Goal: Task Accomplishment & Management: Use online tool/utility

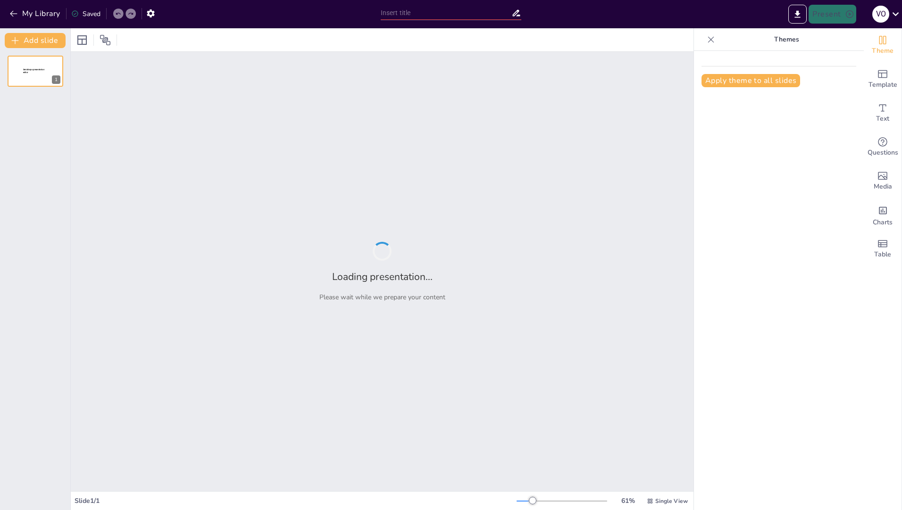
type input "Máquinas Expendedoras: Diseño, Distribución y Oportunidades de Ingreso"
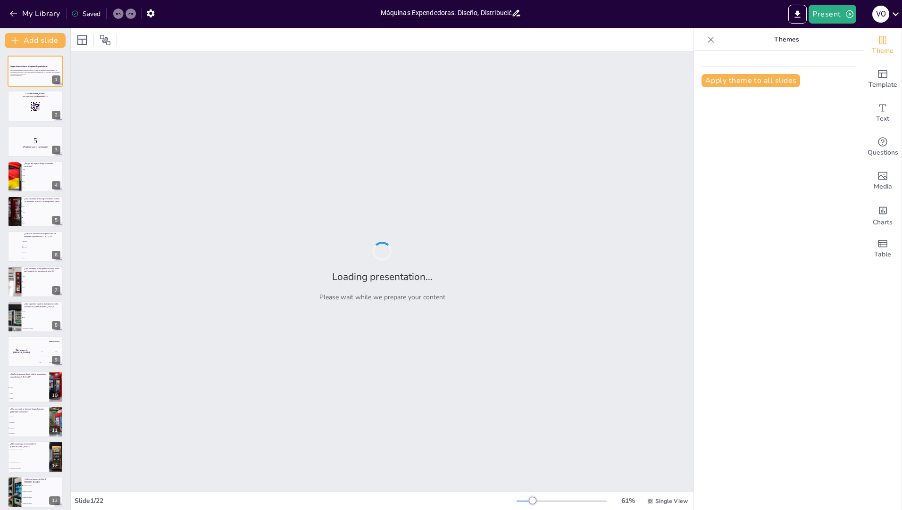
checkbox input "true"
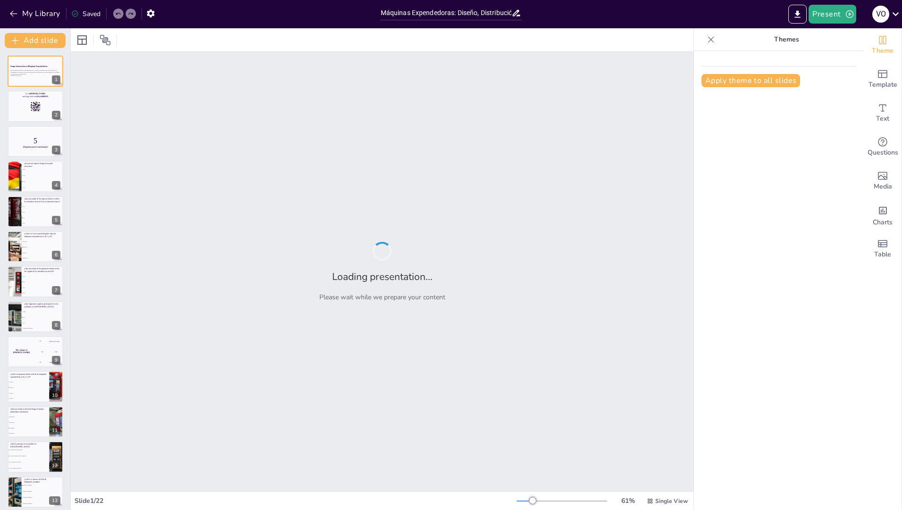
checkbox input "true"
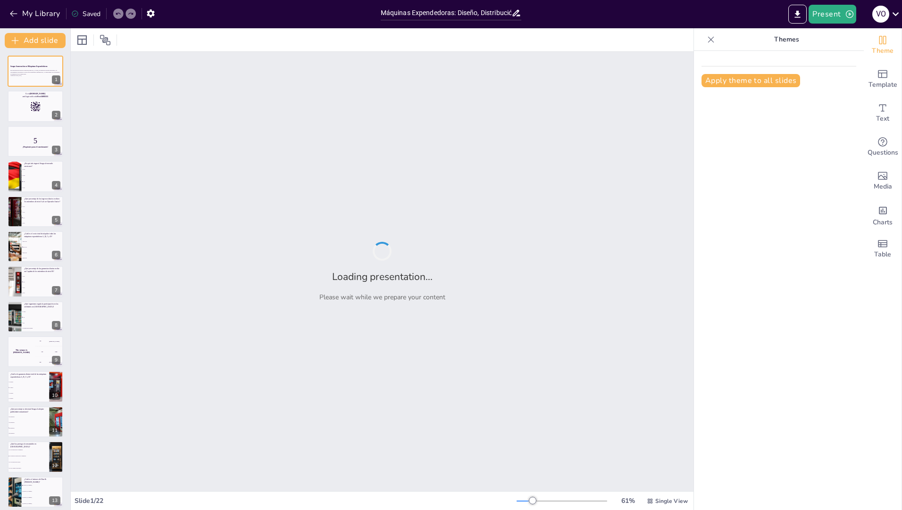
checkbox input "true"
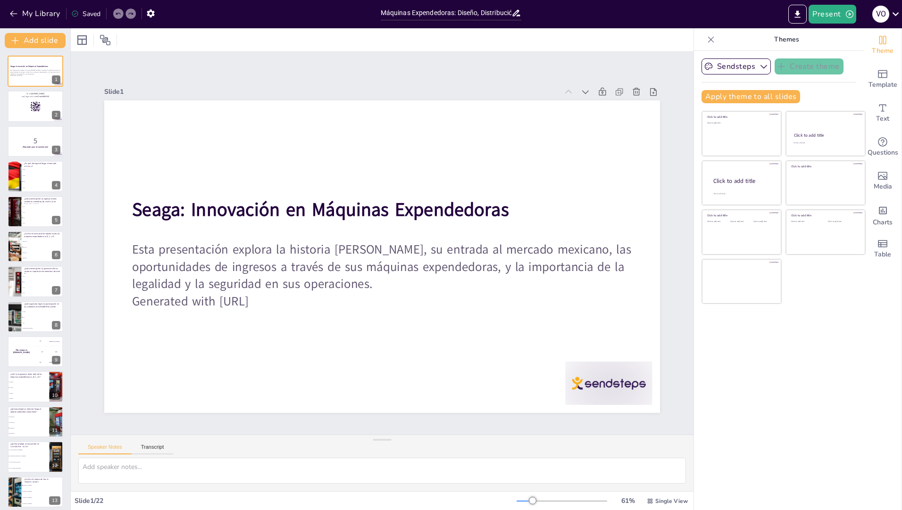
checkbox input "true"
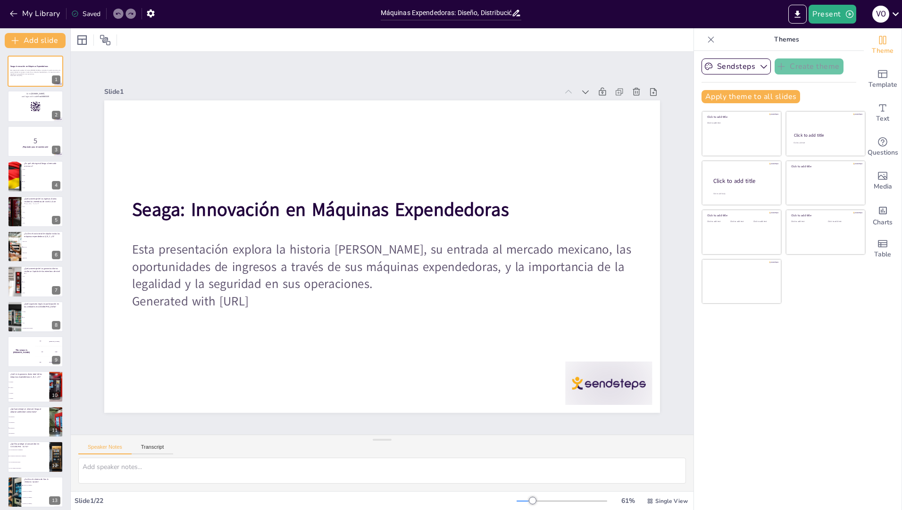
checkbox input "true"
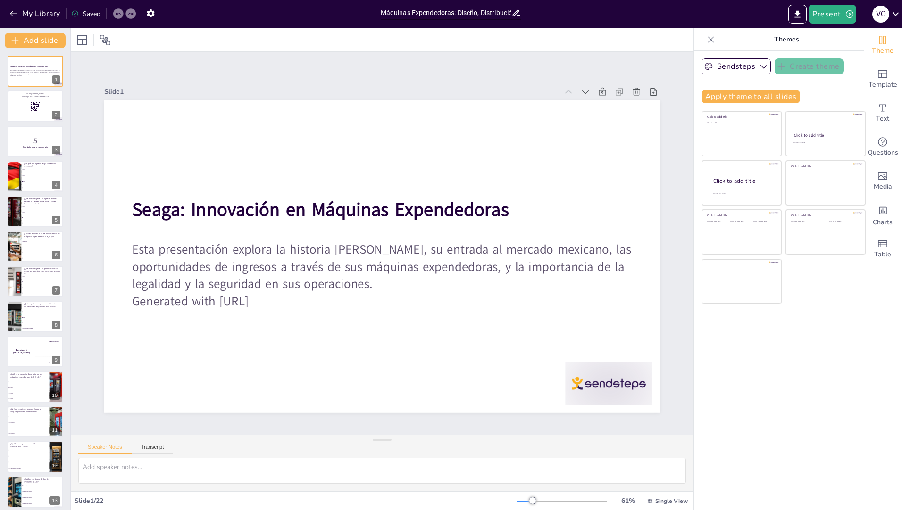
checkbox input "true"
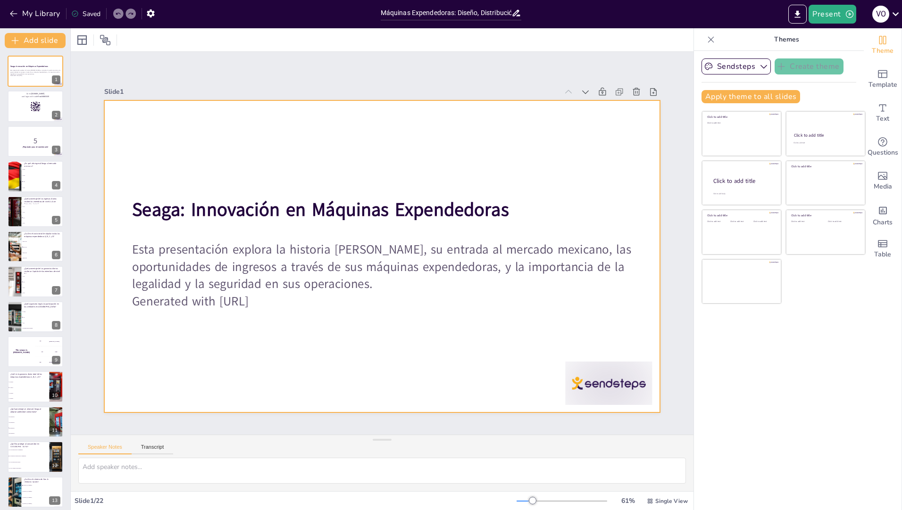
checkbox input "true"
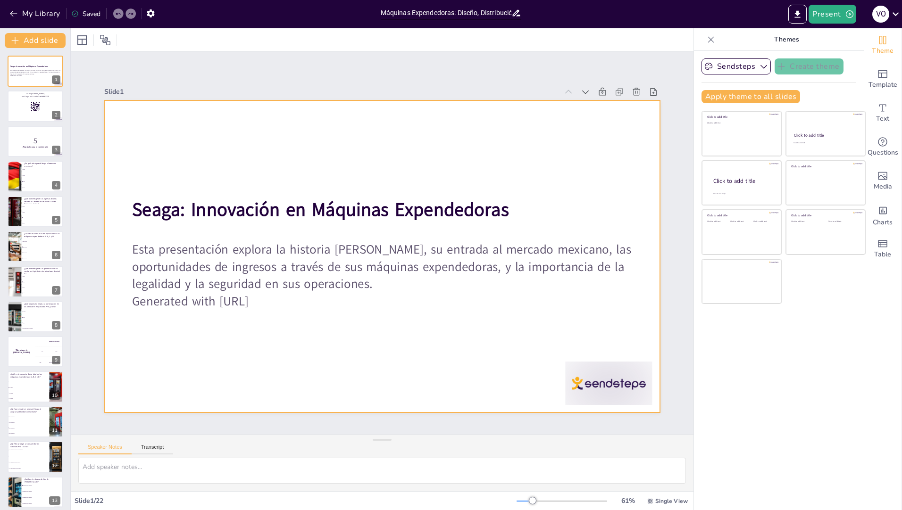
checkbox input "true"
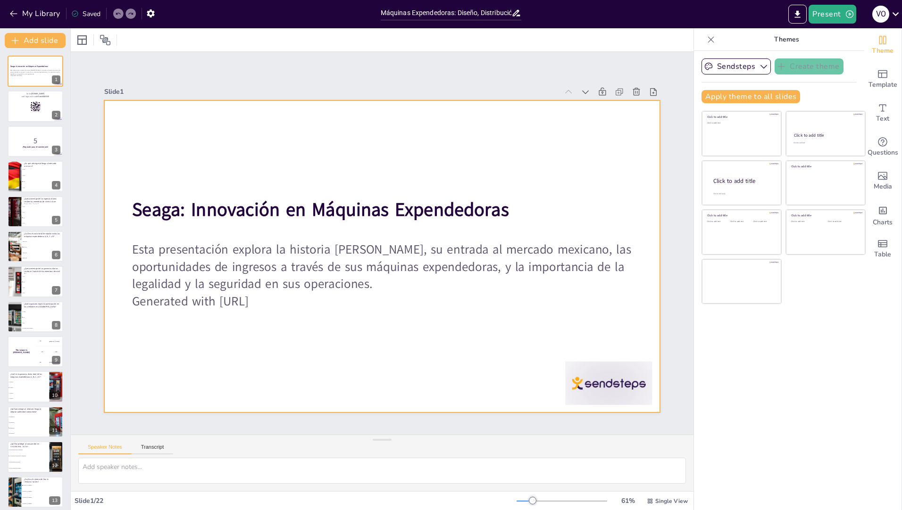
checkbox input "true"
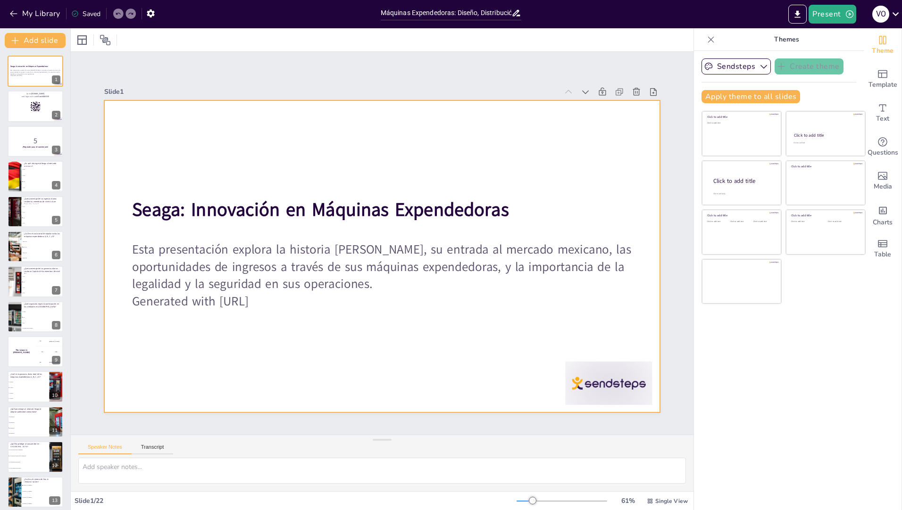
checkbox input "true"
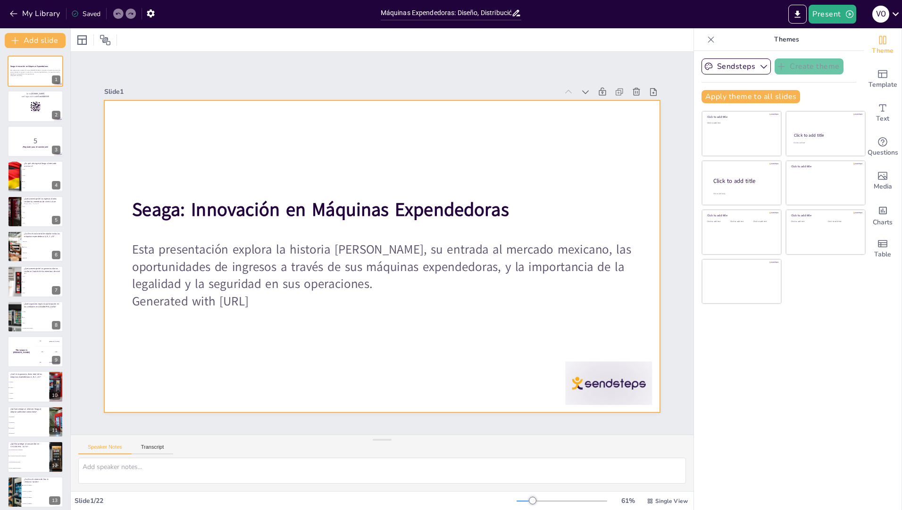
checkbox input "true"
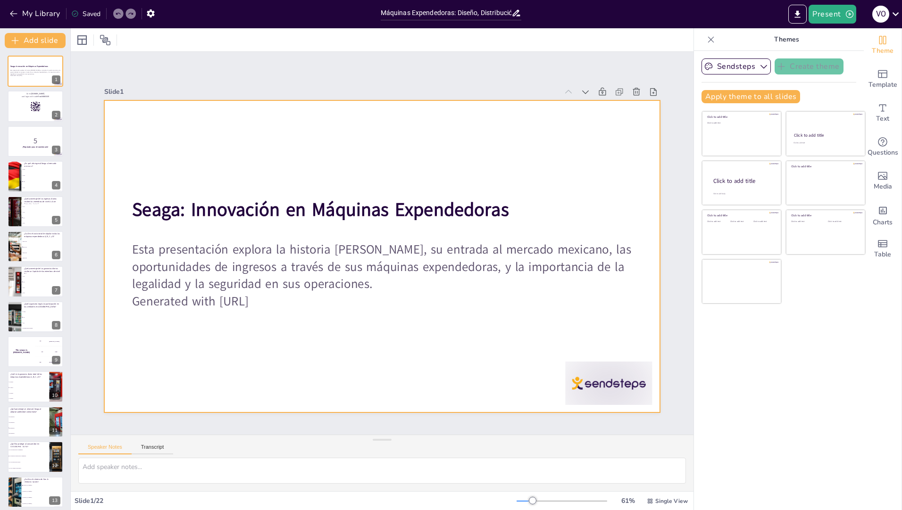
checkbox input "true"
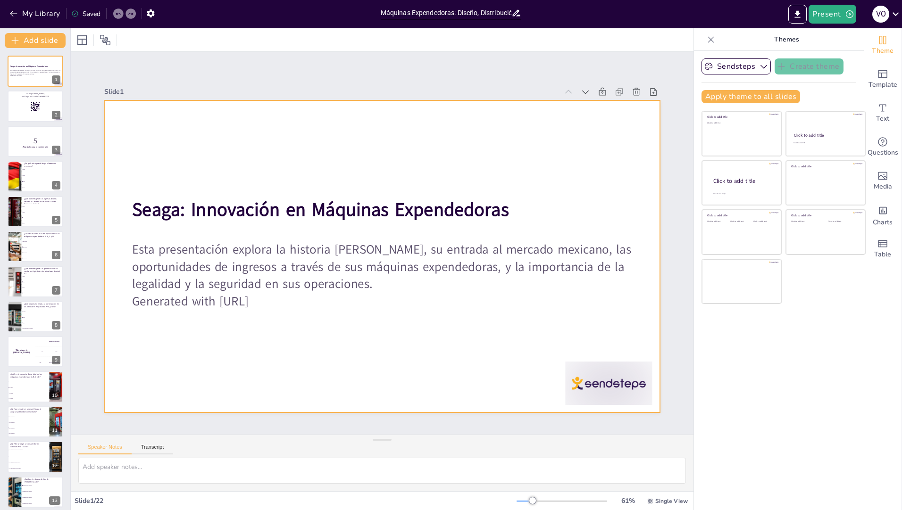
checkbox input "true"
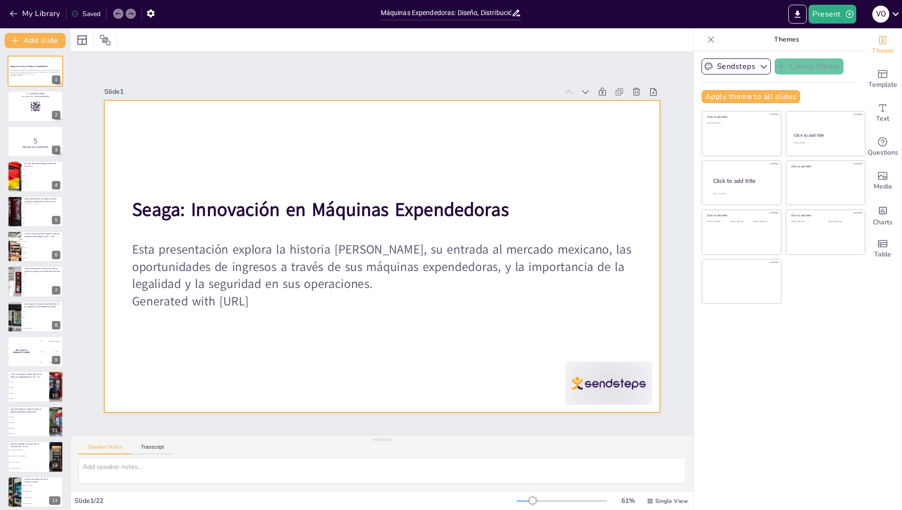
checkbox input "true"
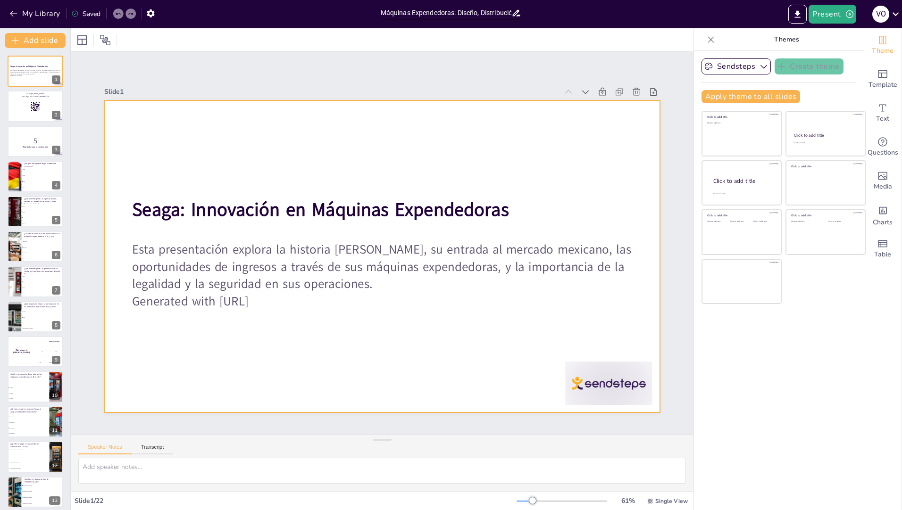
checkbox input "true"
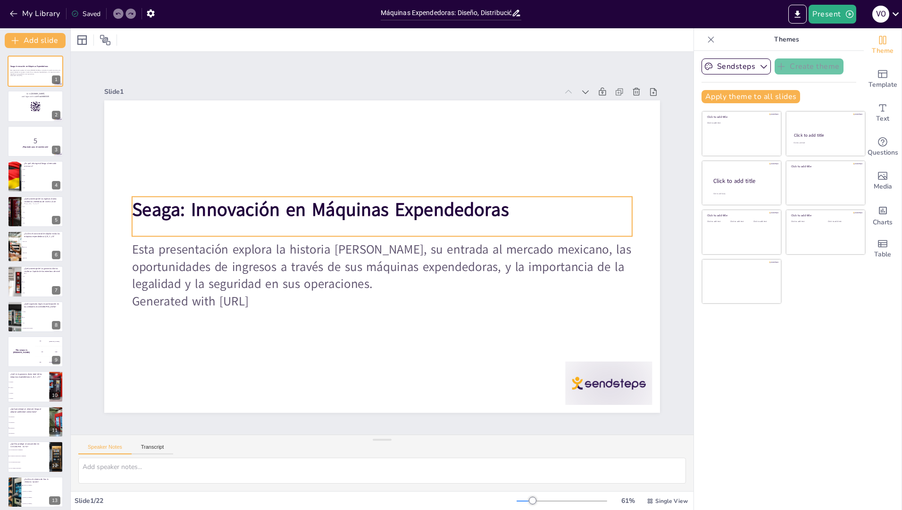
checkbox input "true"
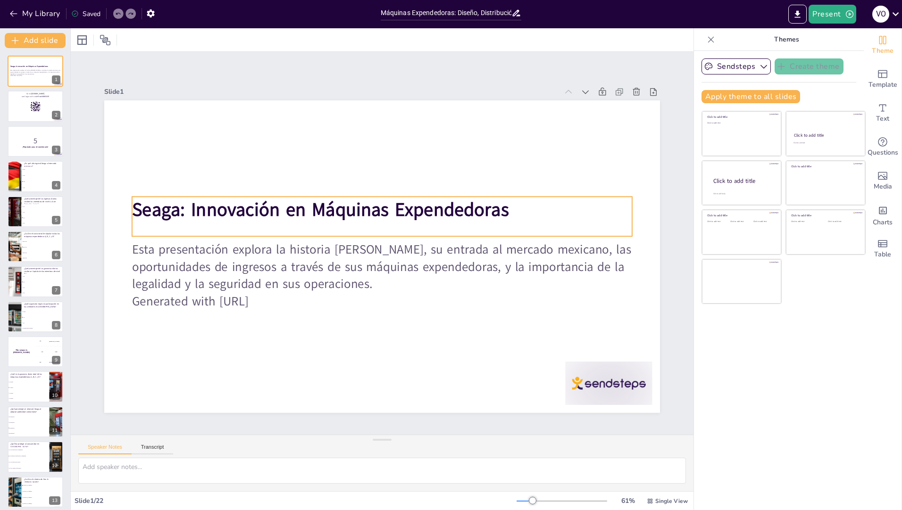
checkbox input "true"
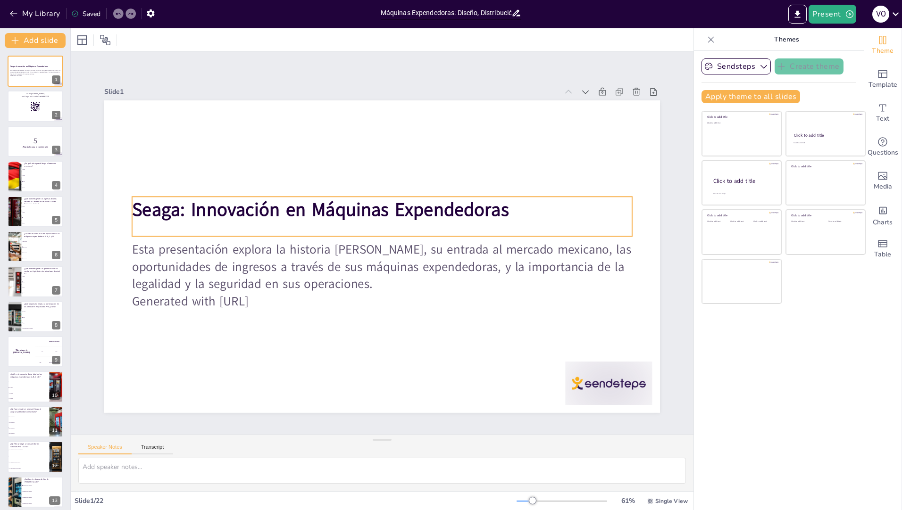
checkbox input "true"
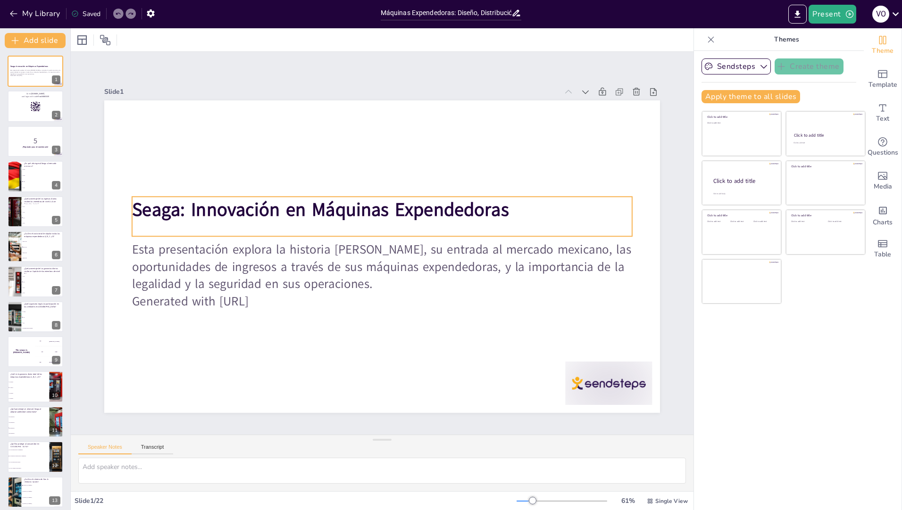
checkbox input "true"
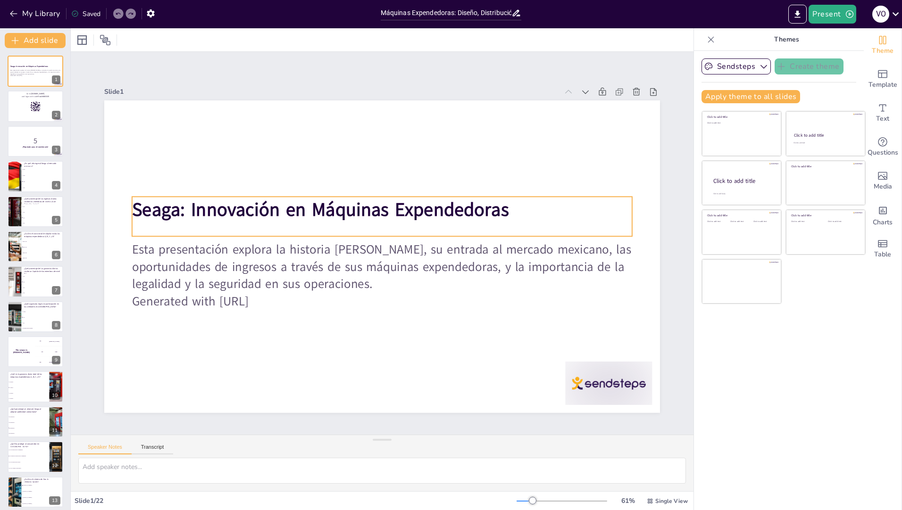
checkbox input "true"
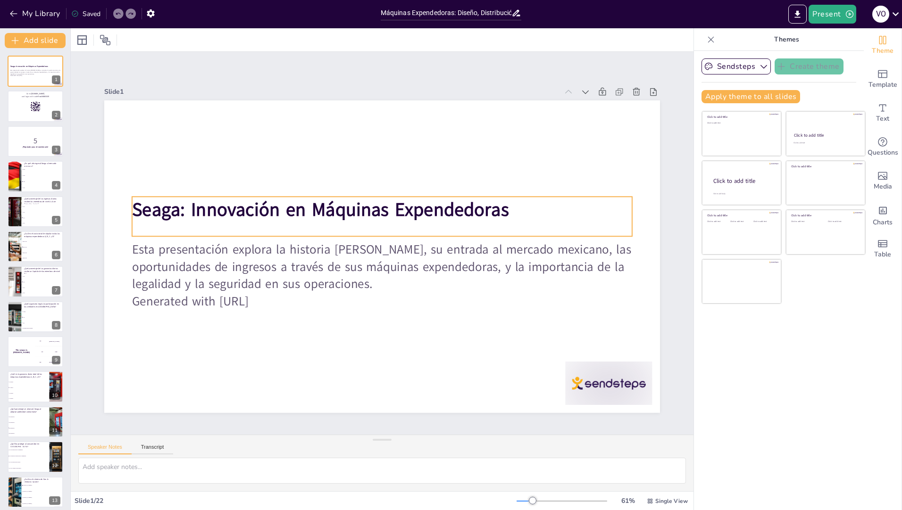
checkbox input "true"
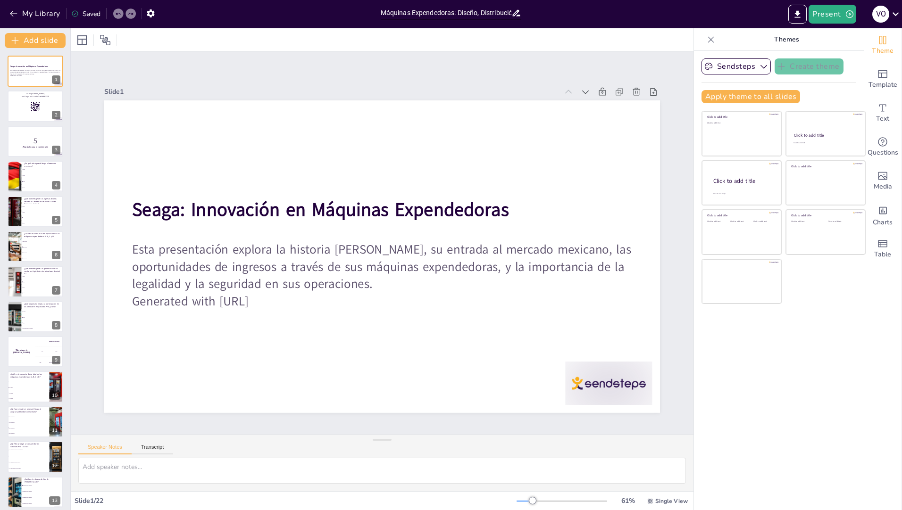
checkbox input "true"
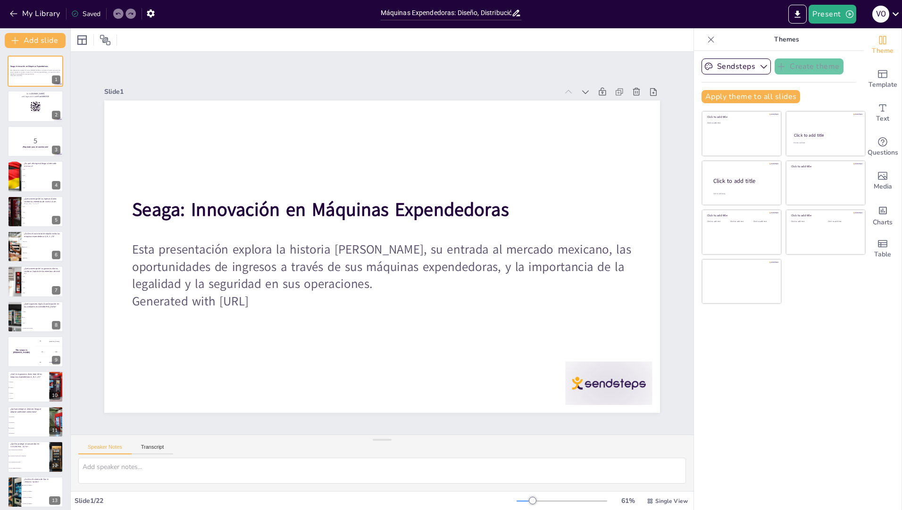
checkbox input "true"
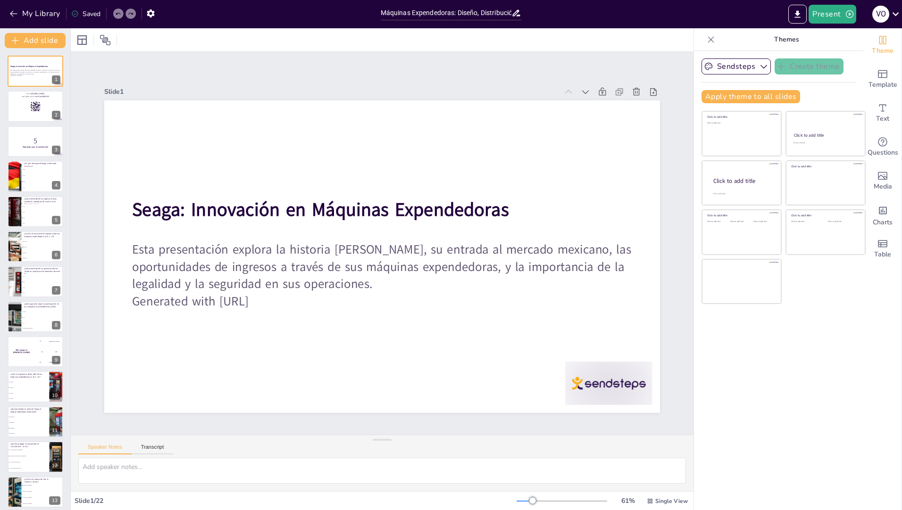
checkbox input "true"
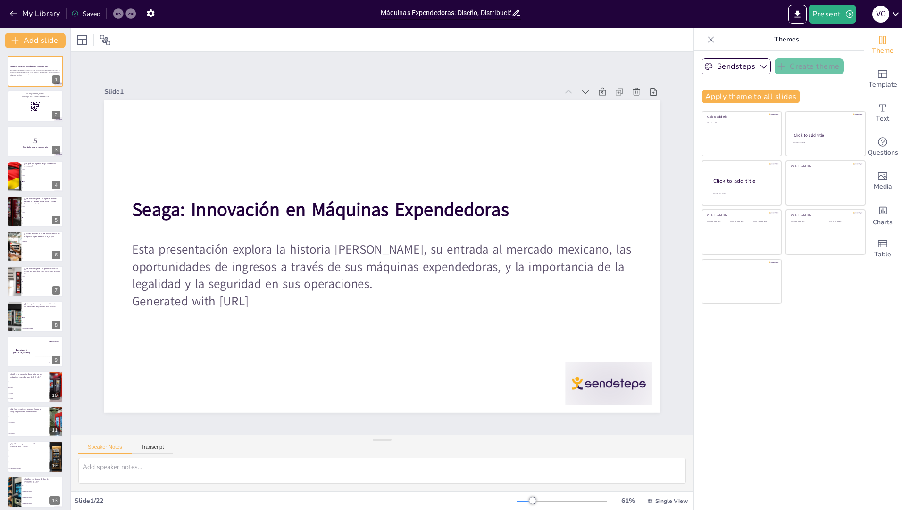
checkbox input "true"
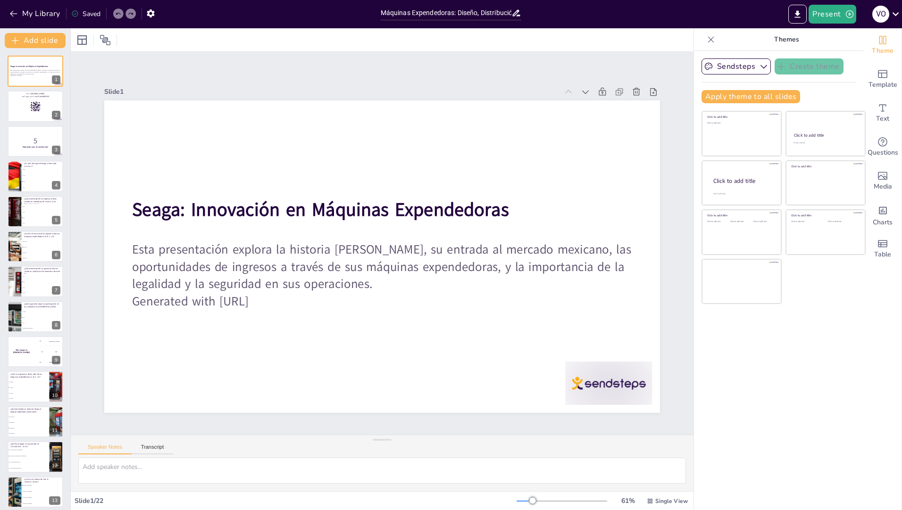
checkbox input "true"
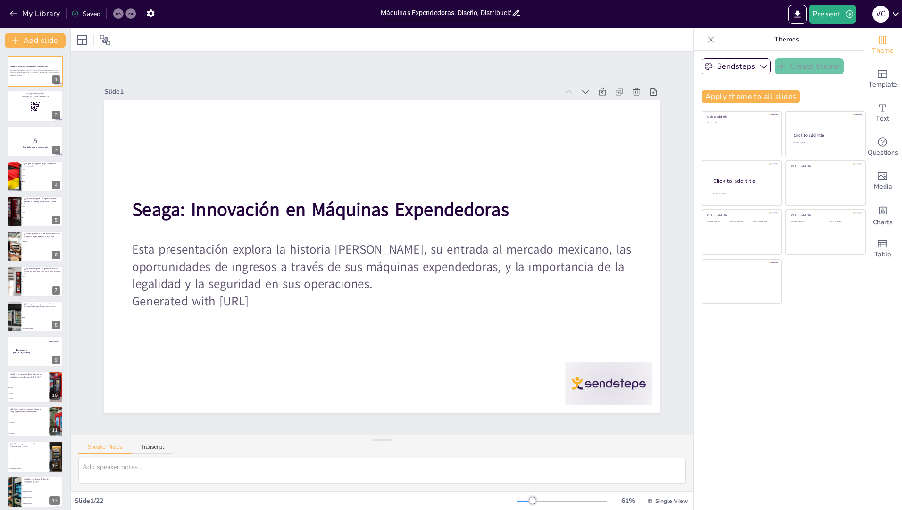
checkbox input "true"
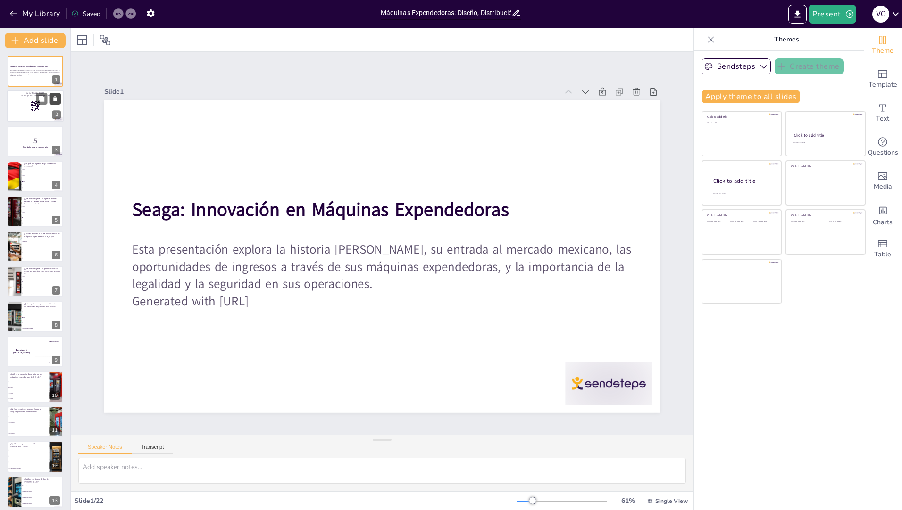
checkbox input "true"
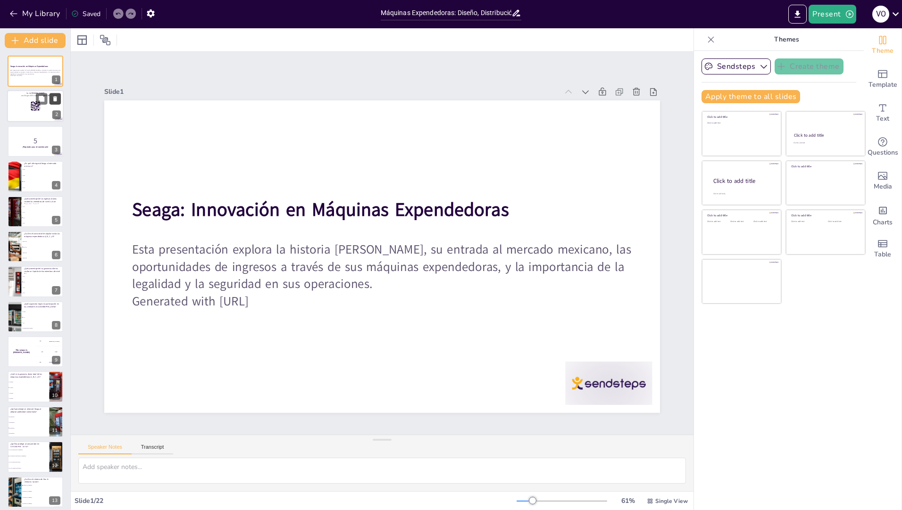
checkbox input "true"
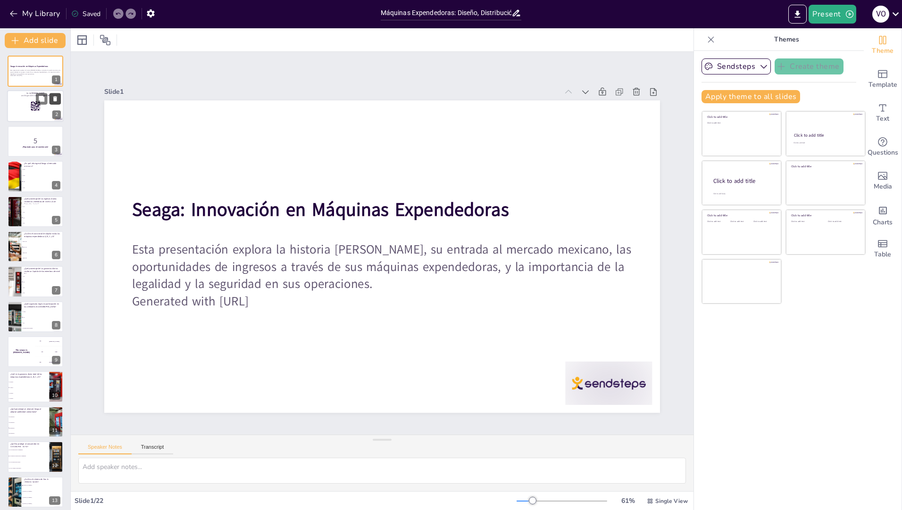
checkbox input "true"
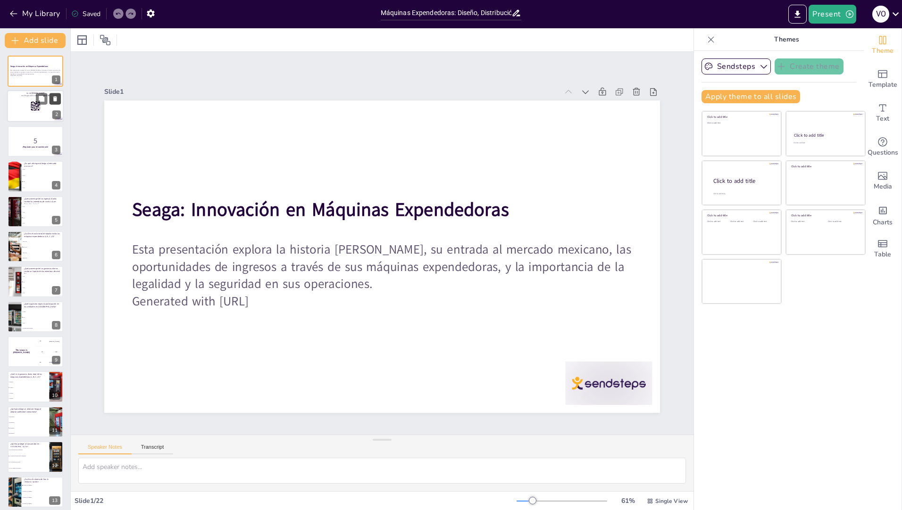
checkbox input "true"
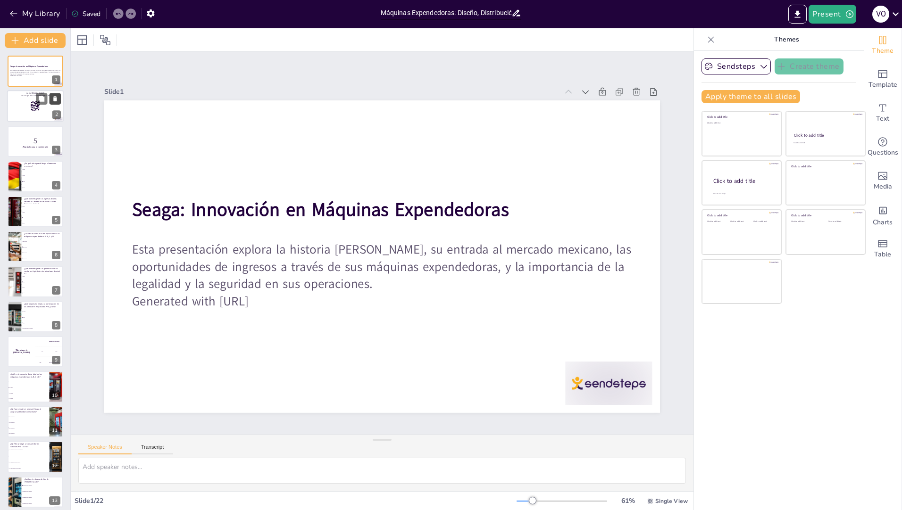
checkbox input "true"
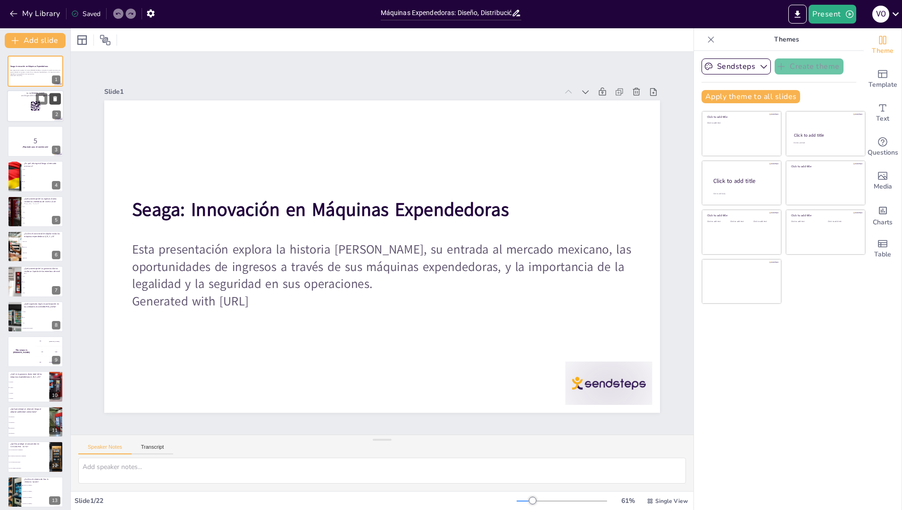
checkbox input "true"
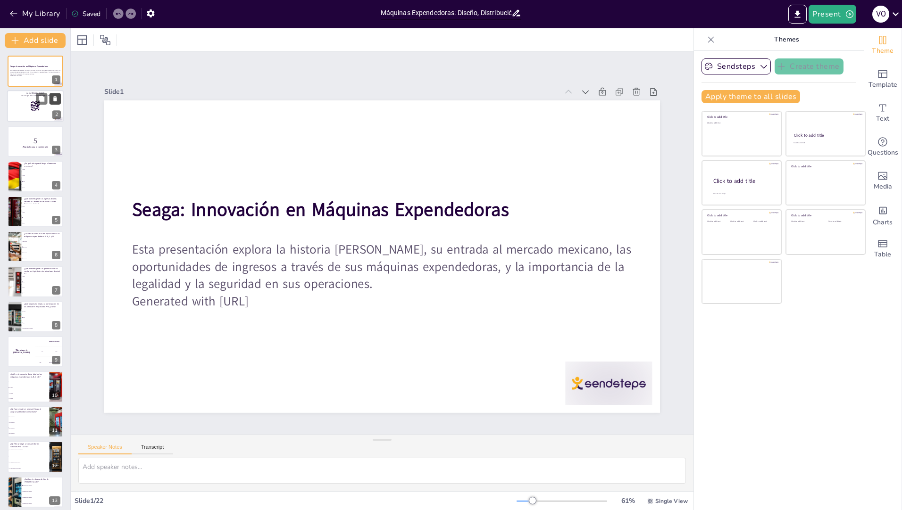
checkbox input "true"
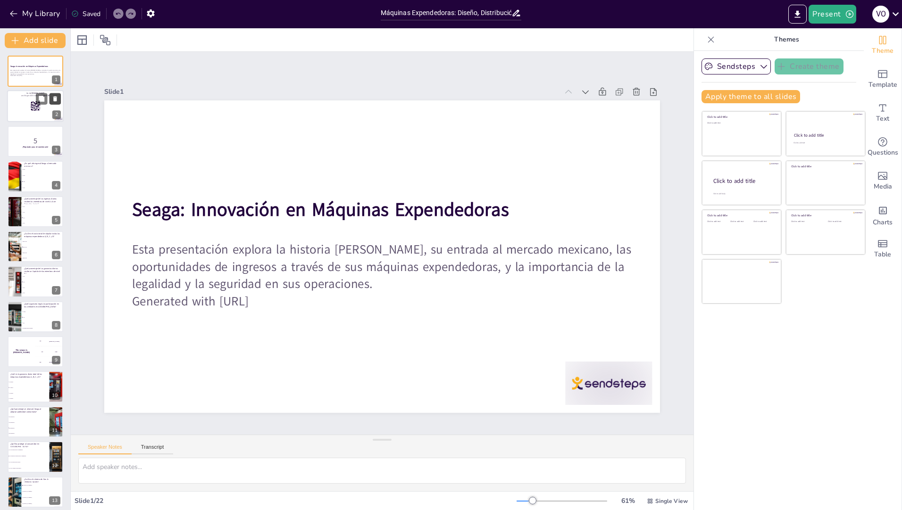
checkbox input "true"
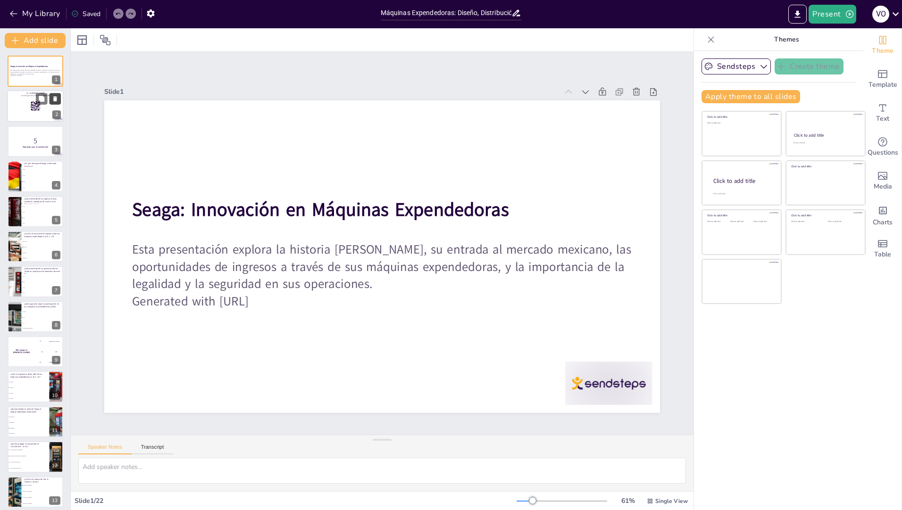
checkbox input "true"
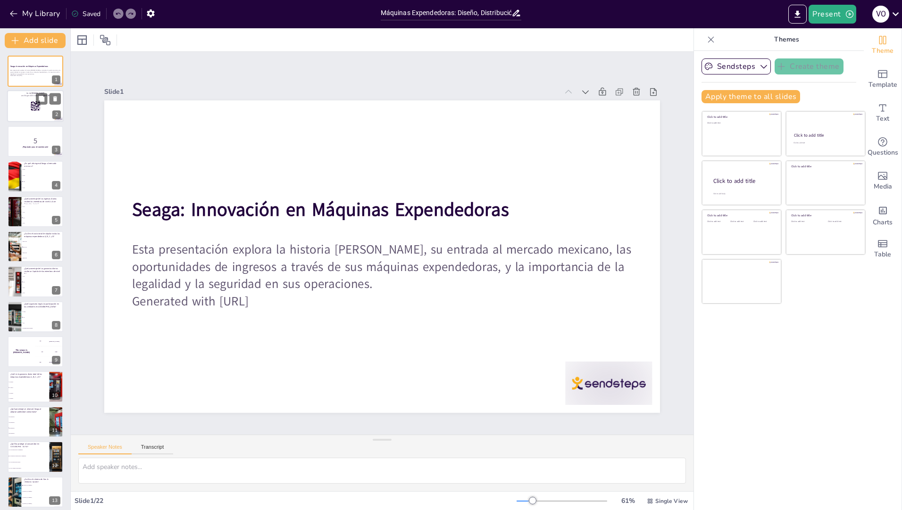
checkbox input "true"
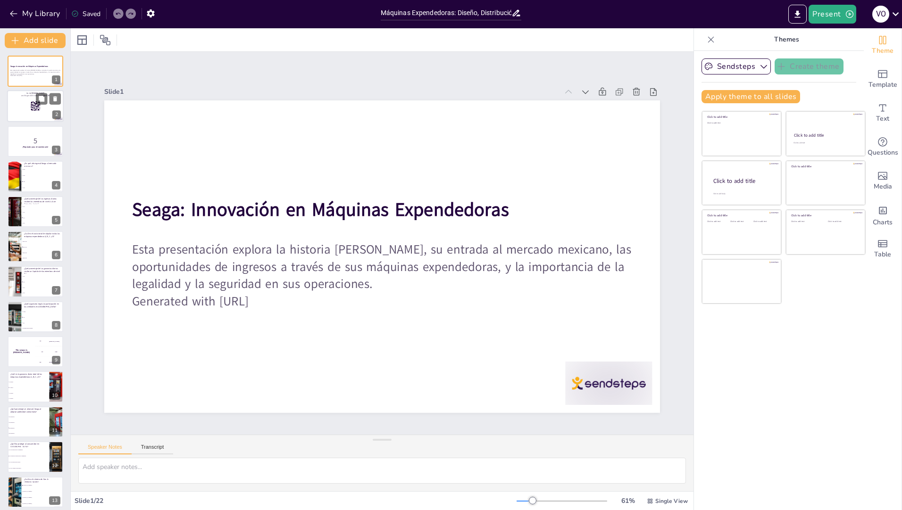
checkbox input "true"
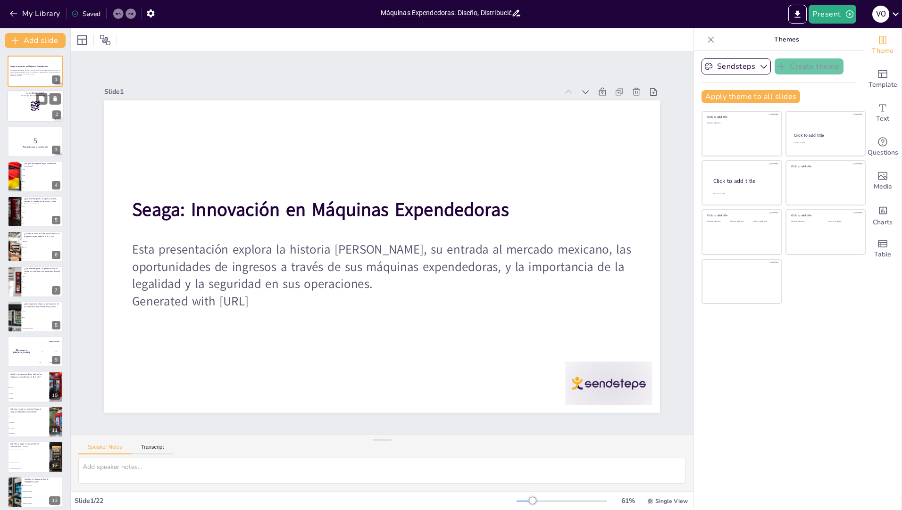
checkbox input "true"
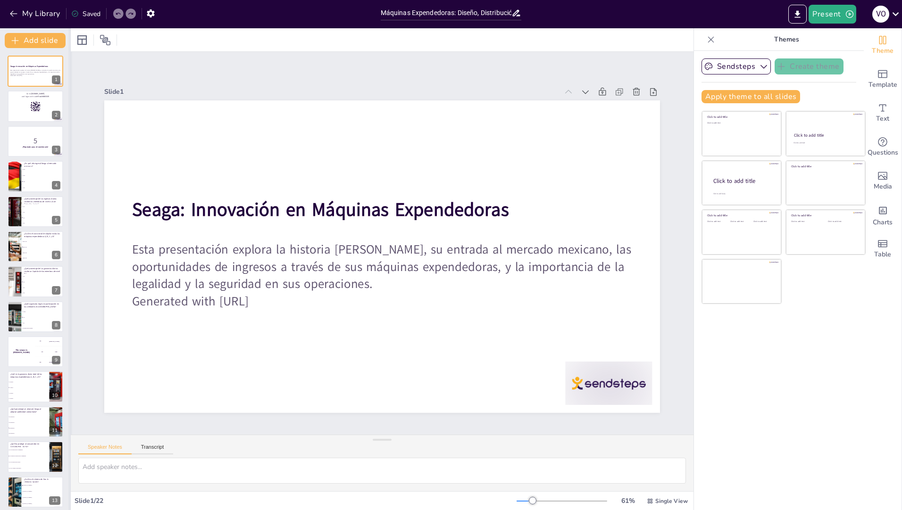
checkbox input "true"
click at [39, 112] on div at bounding box center [35, 107] width 57 height 32
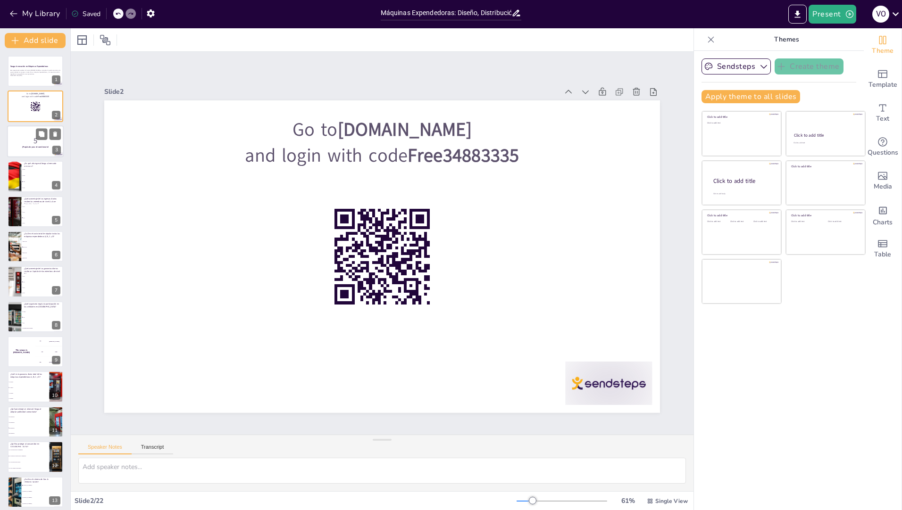
click at [28, 149] on div at bounding box center [35, 141] width 57 height 32
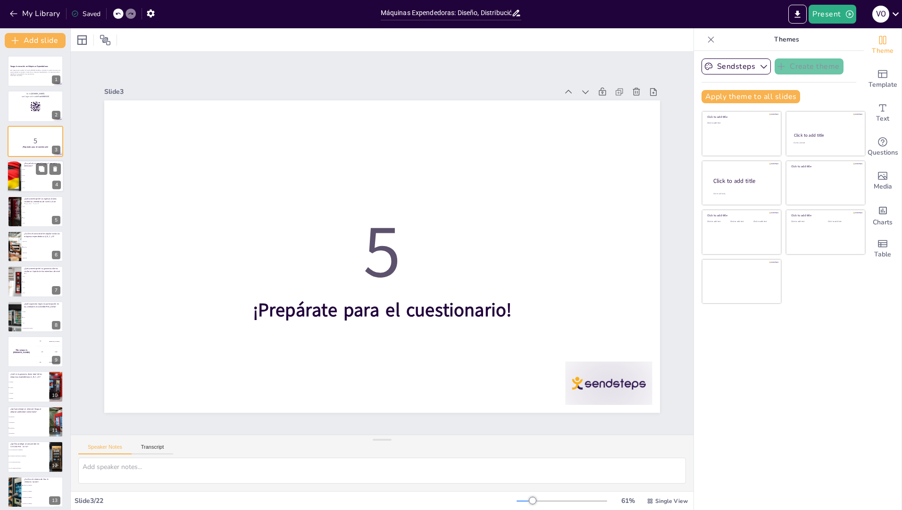
click at [31, 174] on li "2019" at bounding box center [42, 176] width 42 height 6
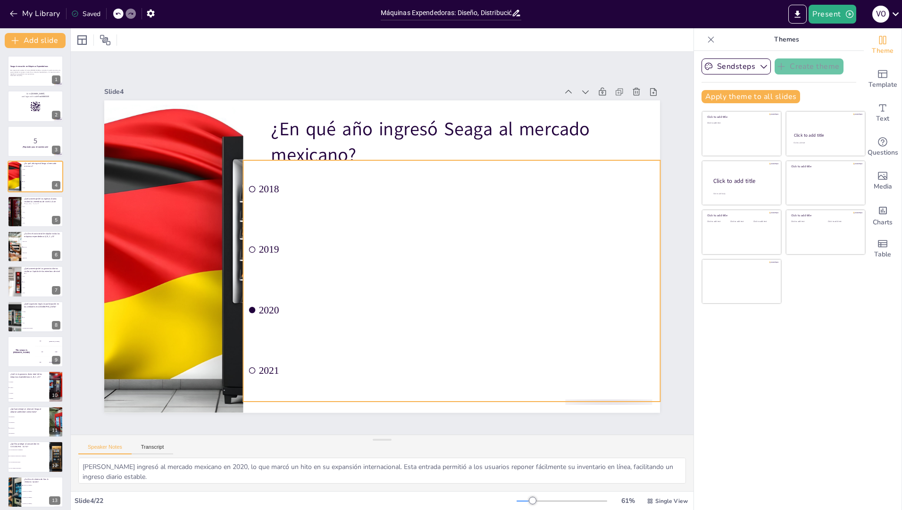
click at [258, 241] on li "2019" at bounding box center [450, 256] width 421 height 101
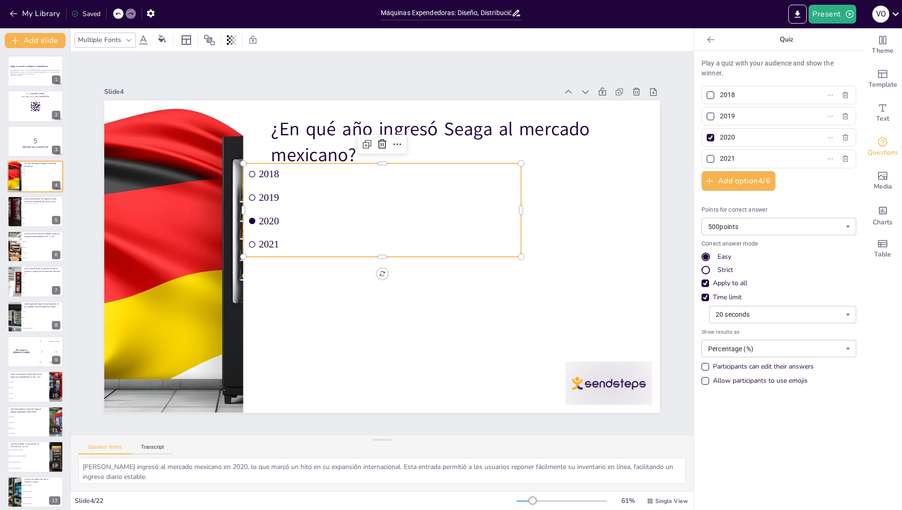
click at [266, 218] on span "2020" at bounding box center [388, 221] width 258 height 12
click at [34, 67] on strong "Seaga: Innovación en Máquinas Expendedoras" at bounding box center [29, 66] width 39 height 2
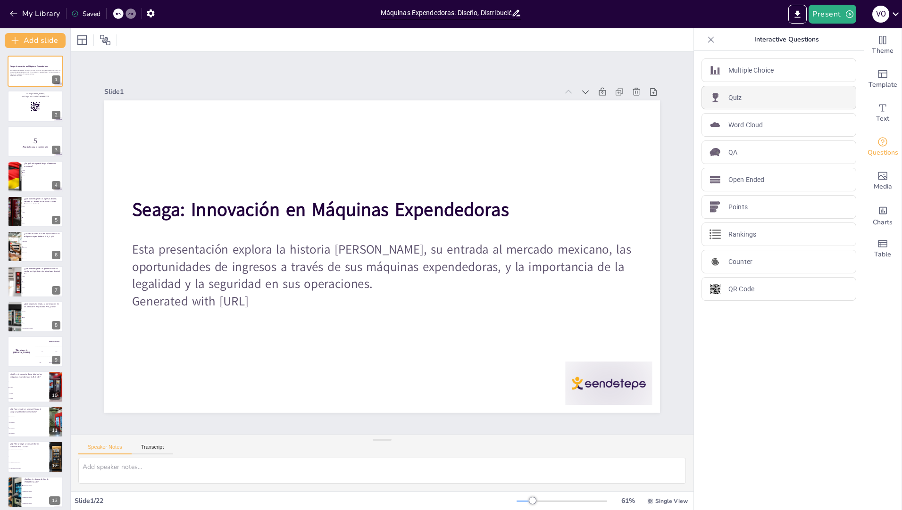
click at [734, 95] on p "Quiz" at bounding box center [735, 98] width 14 height 10
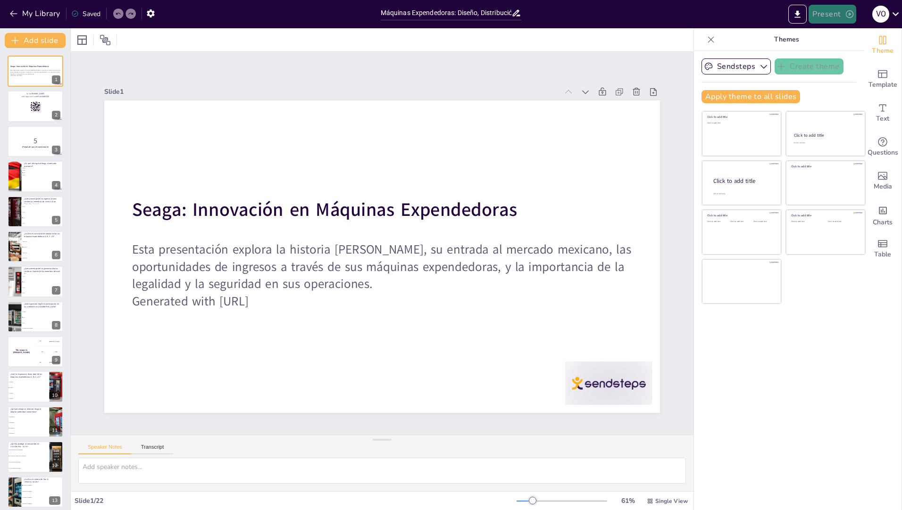
click at [840, 12] on button "Present" at bounding box center [831, 14] width 47 height 19
click at [850, 56] on li "Play presentation" at bounding box center [846, 57] width 74 height 15
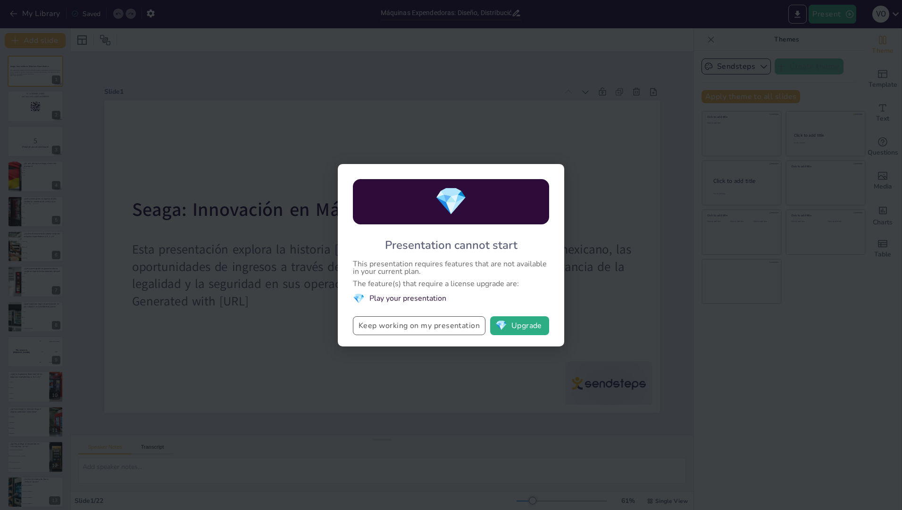
click at [465, 327] on button "Keep working on my presentation" at bounding box center [419, 325] width 133 height 19
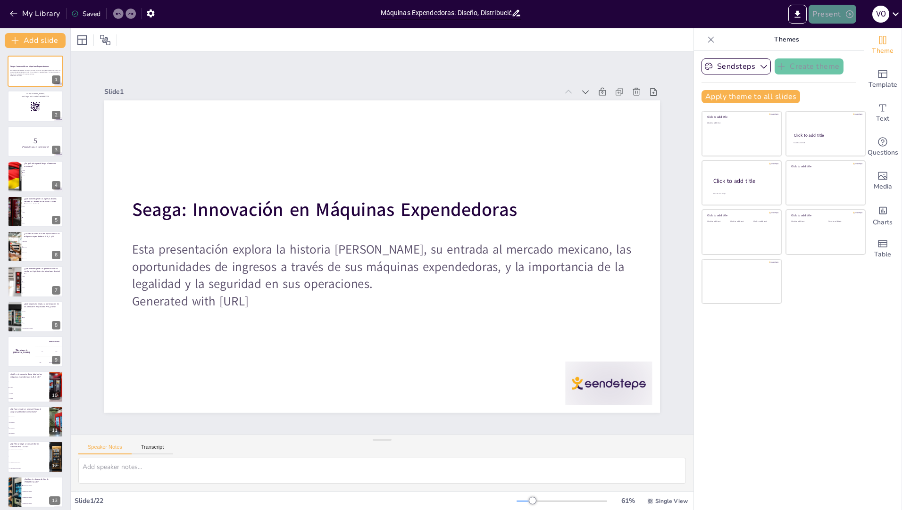
click at [833, 17] on button "Present" at bounding box center [831, 14] width 47 height 19
click at [834, 60] on li "Play presentation" at bounding box center [846, 57] width 74 height 15
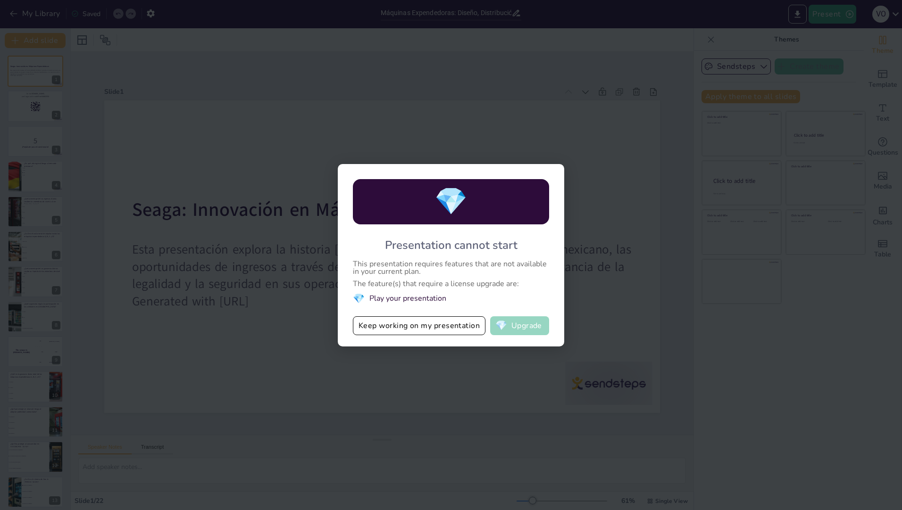
click at [524, 320] on button "💎 Upgrade" at bounding box center [519, 325] width 59 height 19
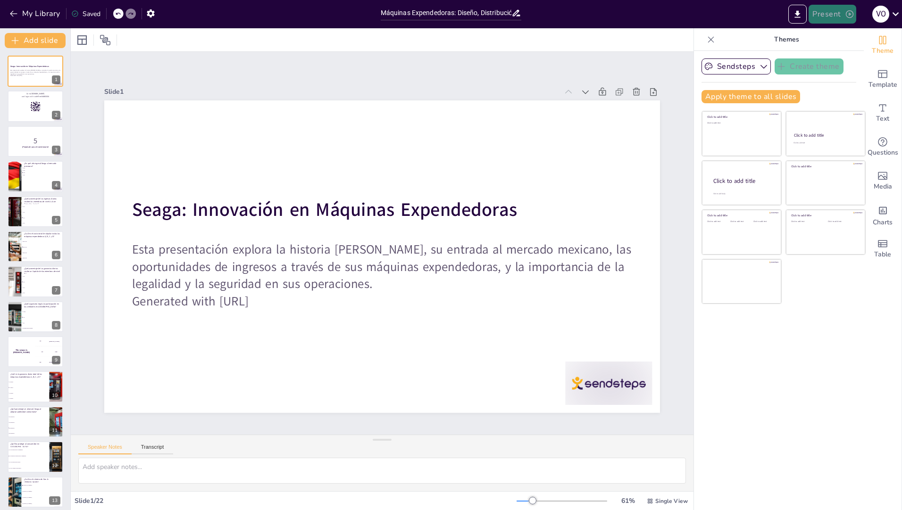
click at [850, 15] on icon "button" at bounding box center [849, 13] width 9 height 9
click at [829, 37] on li "Preview presentation" at bounding box center [846, 34] width 74 height 15
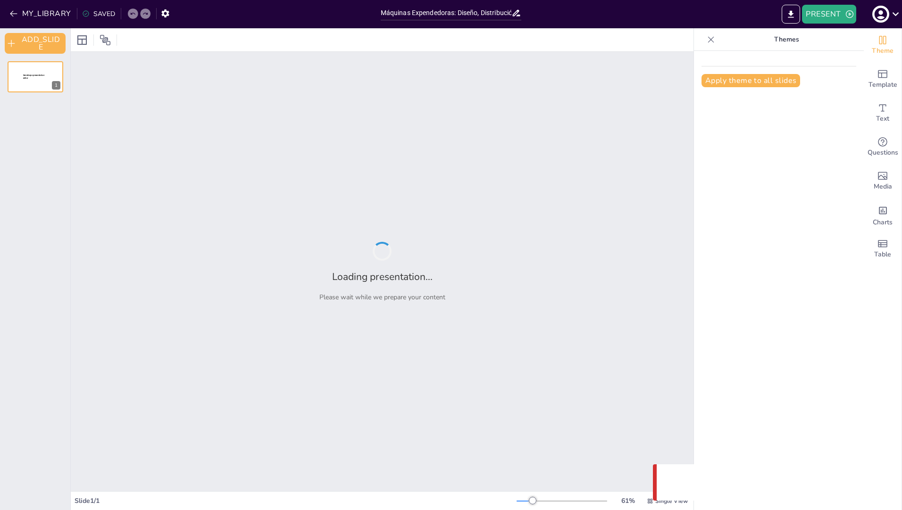
type input "Máquinas Expendedoras: Diseño, Distribución y Oportunidades de Ingreso"
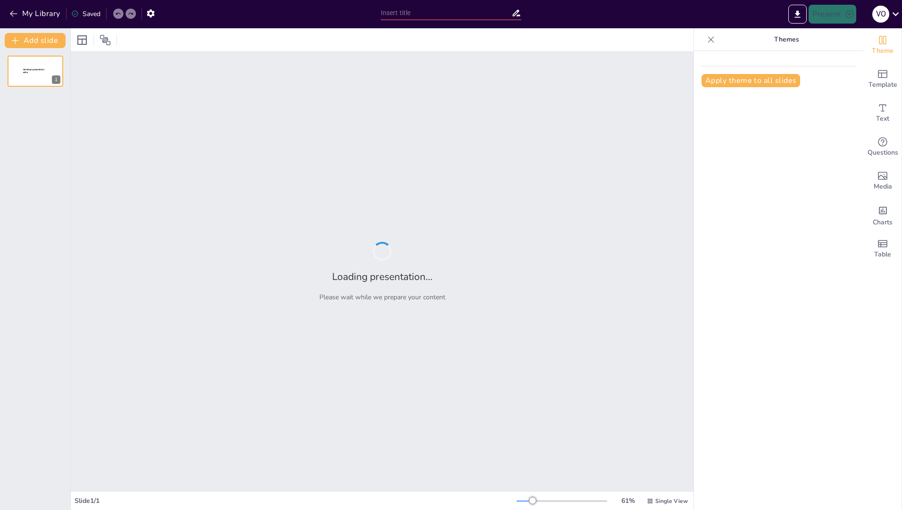
type input "Gana Sin Complicaciones: Oportunidades con Máquinas Autónomas"
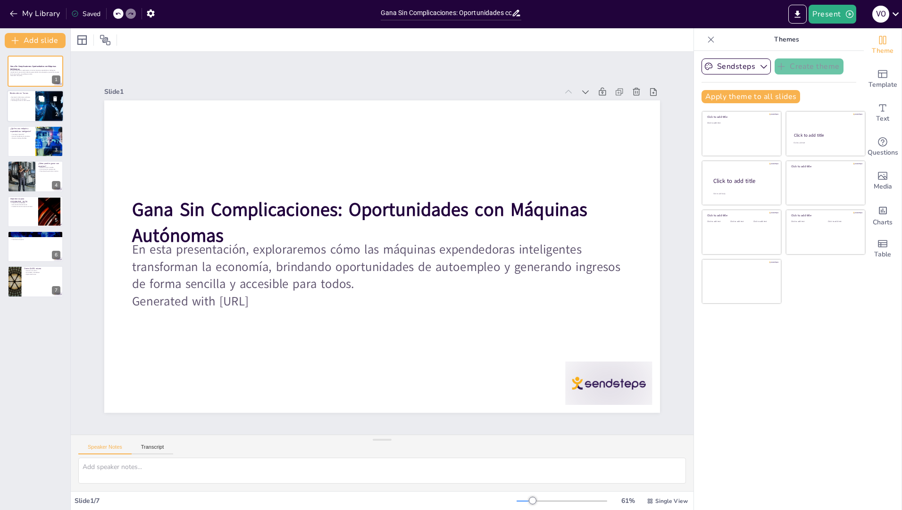
click at [22, 111] on div at bounding box center [35, 107] width 57 height 32
type textarea "Este punto destaca cómo la automatización y la tecnología han transformado el c…"
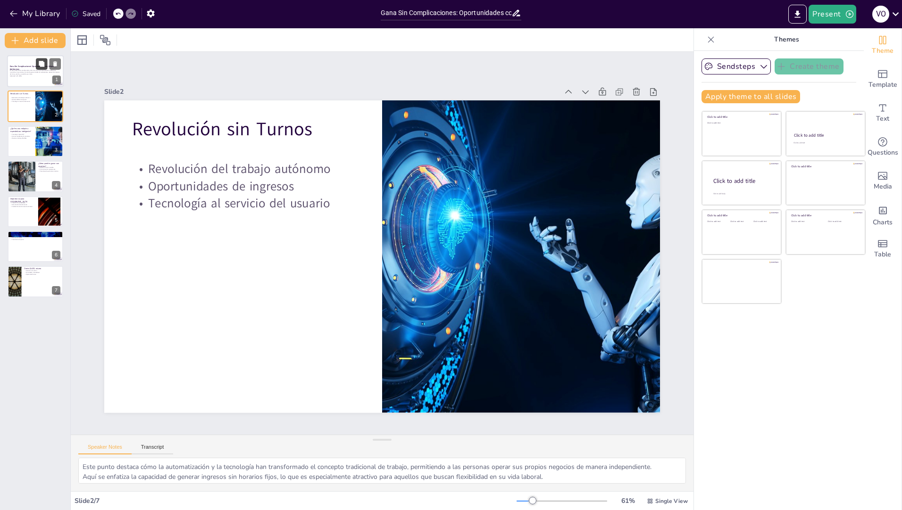
click at [36, 59] on button at bounding box center [41, 63] width 11 height 11
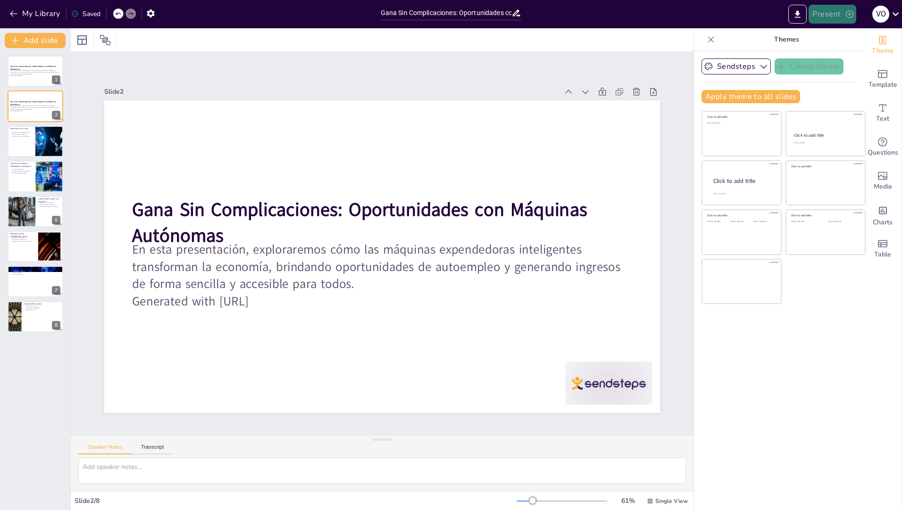
click at [849, 12] on icon "button" at bounding box center [849, 13] width 9 height 9
click at [835, 34] on li "Vista previa de la presentación" at bounding box center [859, 34] width 100 height 15
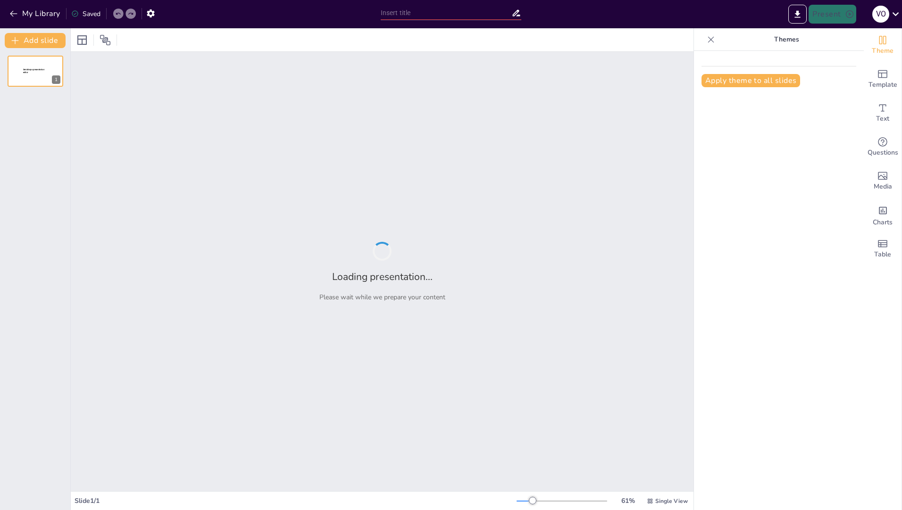
type input "Gana Sin Complicaciones: Oportunidades con Máquinas Autónomas"
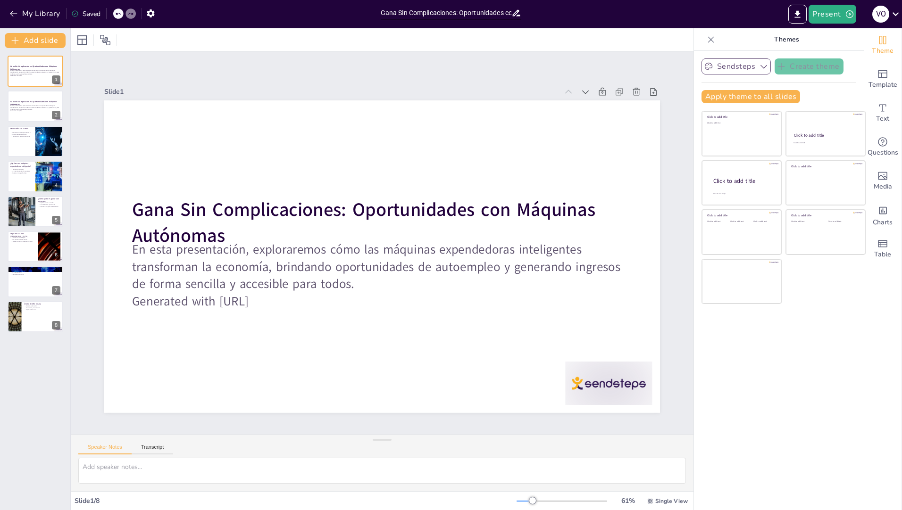
click at [759, 70] on icon "button" at bounding box center [763, 66] width 9 height 9
click at [759, 69] on icon "button" at bounding box center [763, 66] width 9 height 9
click at [798, 11] on icon "Export to PowerPoint" at bounding box center [798, 13] width 6 height 7
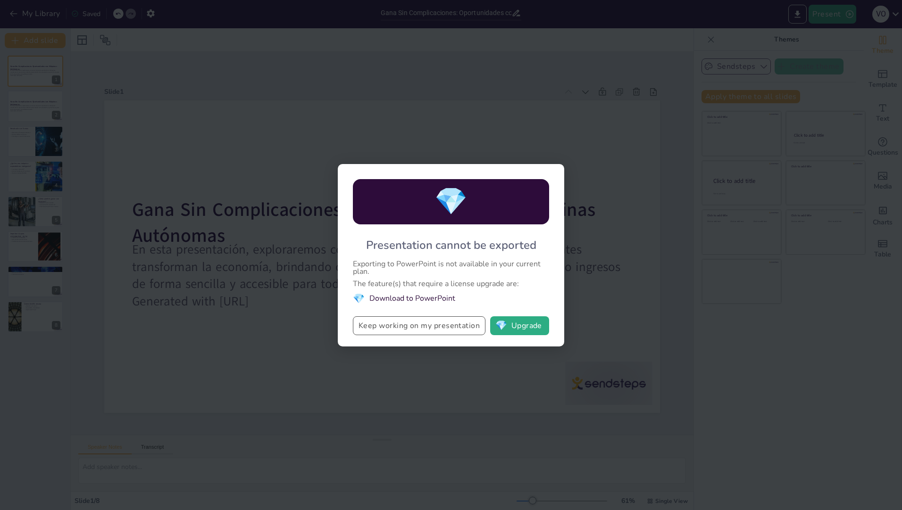
click at [445, 331] on button "Keep working on my presentation" at bounding box center [419, 325] width 133 height 19
